Goal: Information Seeking & Learning: Find specific fact

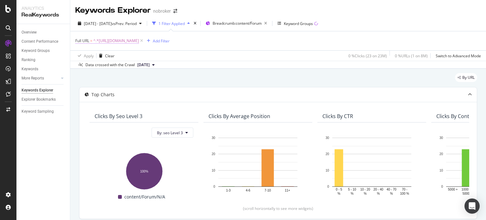
click at [139, 38] on span "^.*[URL][DOMAIN_NAME]" at bounding box center [116, 40] width 46 height 9
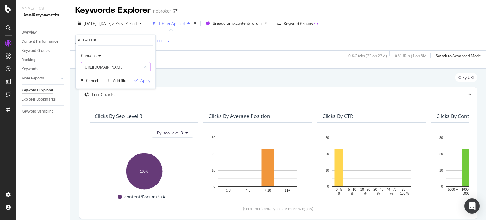
click at [119, 70] on input "[URL][DOMAIN_NAME]" at bounding box center [111, 67] width 60 height 10
paste input "to-avoid-tds-on-sale-of-property-by-nri"
type input "[URL][DOMAIN_NAME]"
click at [144, 81] on div "Apply" at bounding box center [146, 80] width 10 height 5
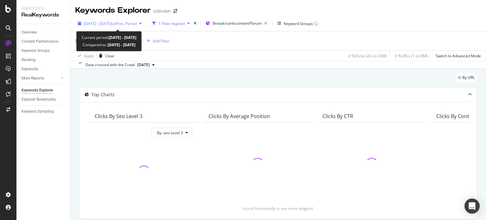
click at [137, 25] on span "vs Prev. Period" at bounding box center [124, 23] width 25 height 5
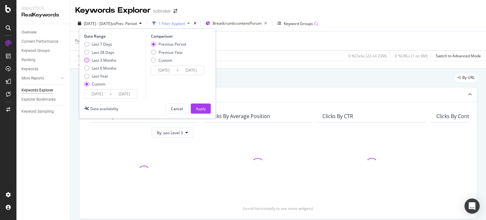
click at [105, 61] on div "Last 3 Months" at bounding box center [104, 60] width 25 height 5
type input "[DATE]"
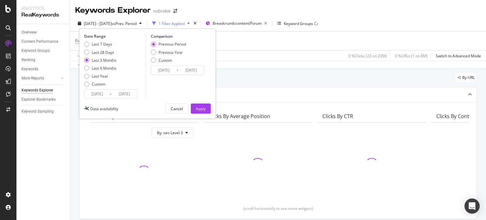
click at [211, 109] on div "Date Range Last 7 Days Last 28 Days Last 3 Months Last 6 Months Last Year Custo…" at bounding box center [147, 73] width 137 height 90
click at [205, 109] on div "Apply" at bounding box center [201, 108] width 10 height 5
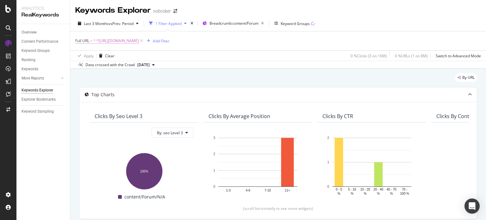
click at [139, 41] on span "^.*[URL][DOMAIN_NAME]" at bounding box center [116, 40] width 46 height 9
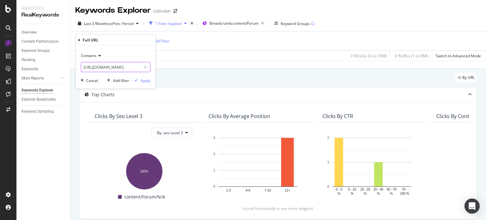
click at [118, 67] on input "[URL][DOMAIN_NAME]" at bounding box center [111, 67] width 60 height 10
paste input "can-a-nri-get-agriculture-land"
type input "[URL][DOMAIN_NAME]"
click at [142, 81] on div "Apply" at bounding box center [146, 80] width 10 height 5
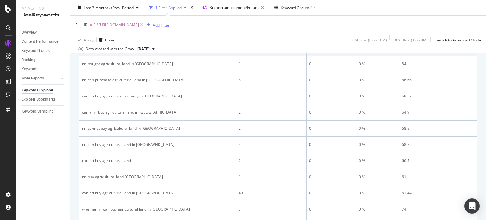
scroll to position [231, 0]
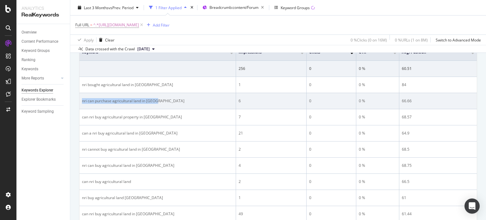
drag, startPoint x: 79, startPoint y: 102, endPoint x: 170, endPoint y: 98, distance: 90.9
click at [170, 98] on td "nri can purchase agricultural land in [GEOGRAPHIC_DATA]" at bounding box center [157, 101] width 157 height 16
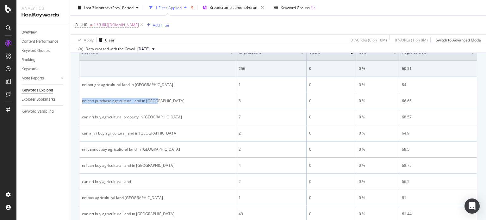
copy div "nri can purchase agricultural land in [GEOGRAPHIC_DATA]"
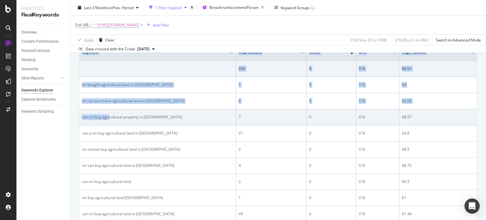
drag, startPoint x: 79, startPoint y: 118, endPoint x: 109, endPoint y: 120, distance: 30.5
click at [109, 120] on div "By URL Top Charts Clicks By seo Level 3 By: seo Level 3 Hold CTRL while clickin…" at bounding box center [278, 177] width 416 height 679
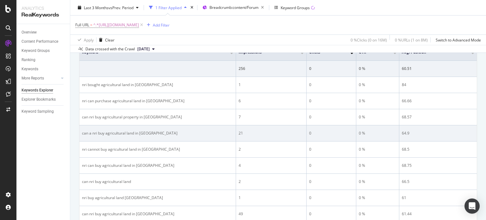
click at [114, 135] on td "can a nri buy agricultural land in [GEOGRAPHIC_DATA]" at bounding box center [157, 133] width 157 height 16
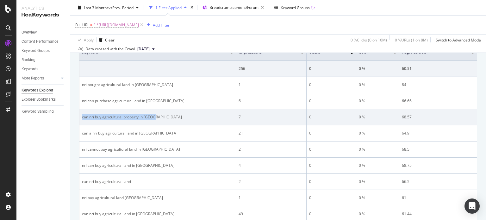
drag, startPoint x: 87, startPoint y: 117, endPoint x: 160, endPoint y: 115, distance: 72.5
click at [160, 115] on td "can nri buy agricultural property in [GEOGRAPHIC_DATA]" at bounding box center [157, 117] width 157 height 16
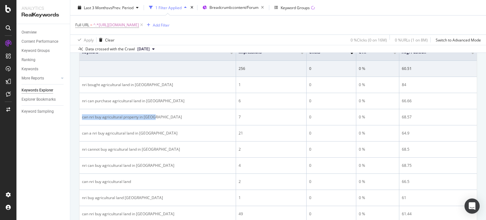
copy div "can nri buy agricultural property in [GEOGRAPHIC_DATA]"
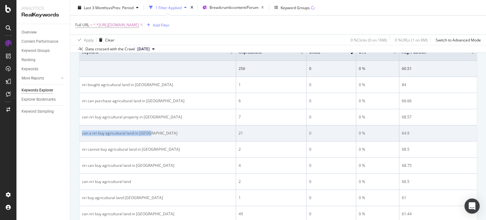
drag, startPoint x: 81, startPoint y: 134, endPoint x: 159, endPoint y: 135, distance: 77.3
click at [159, 135] on td "can a nri buy agricultural land in [GEOGRAPHIC_DATA]" at bounding box center [157, 133] width 157 height 16
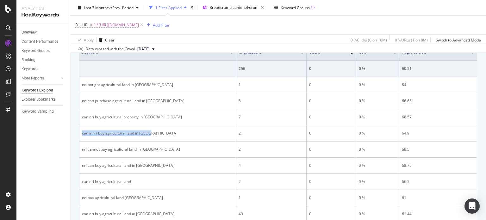
copy div "can a nri buy agricultural land in [GEOGRAPHIC_DATA]"
click at [139, 24] on span "^.*[URL][DOMAIN_NAME]" at bounding box center [116, 25] width 46 height 9
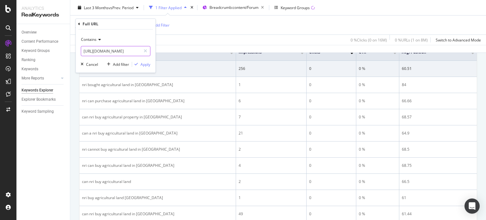
click at [104, 53] on input "[URL][DOMAIN_NAME]" at bounding box center [111, 51] width 60 height 10
paste input "can-society-restrict-visitor-hours-for-tenants"
type input "[URL][DOMAIN_NAME]"
click at [141, 63] on div "Apply" at bounding box center [146, 64] width 10 height 5
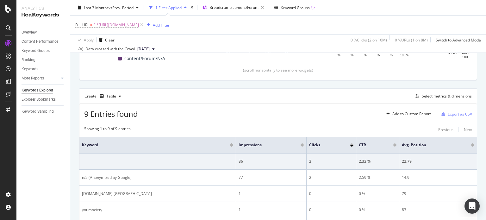
scroll to position [231, 0]
